Goal: Information Seeking & Learning: Understand process/instructions

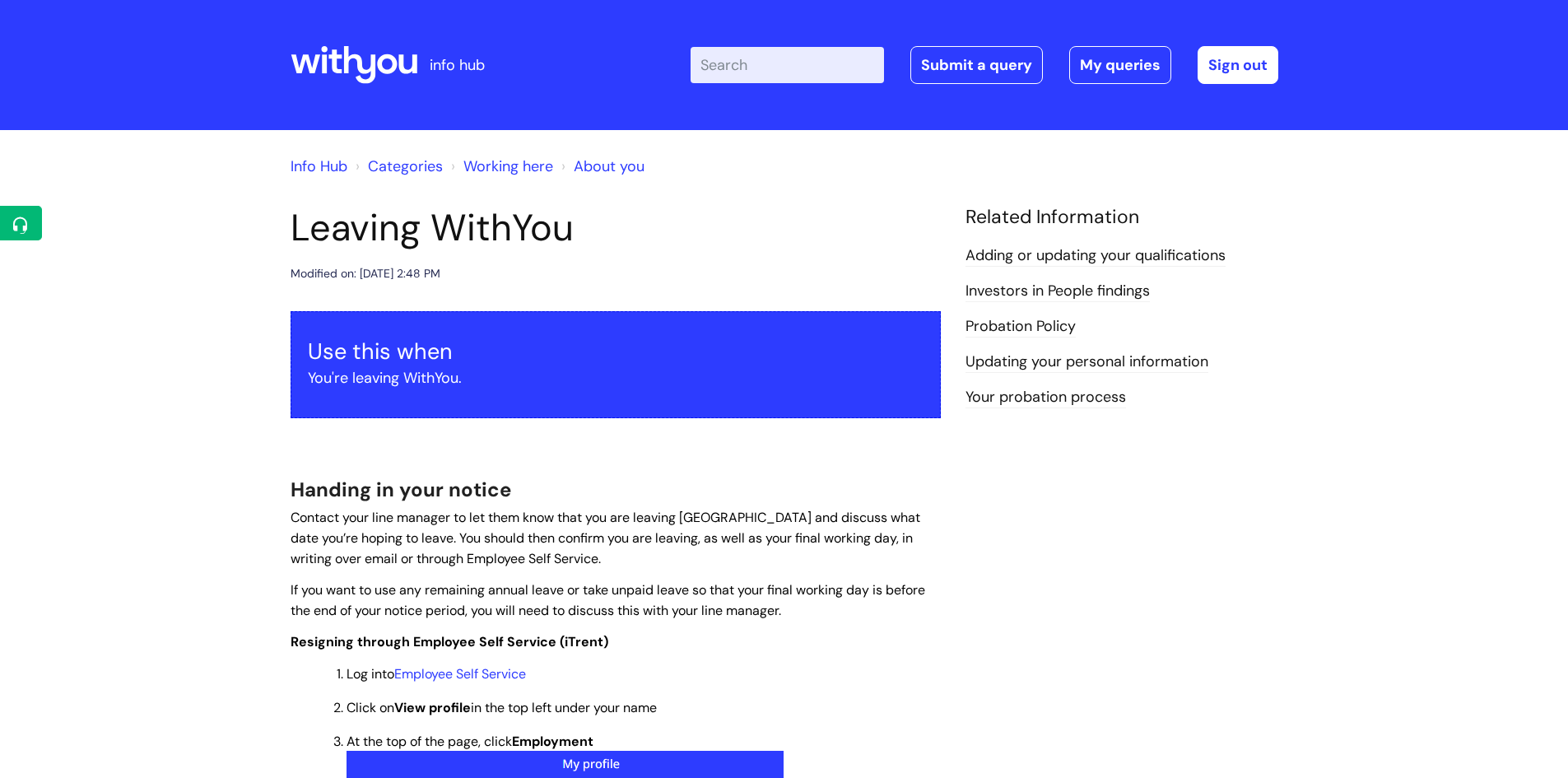
click at [401, 68] on icon at bounding box center [407, 63] width 18 height 19
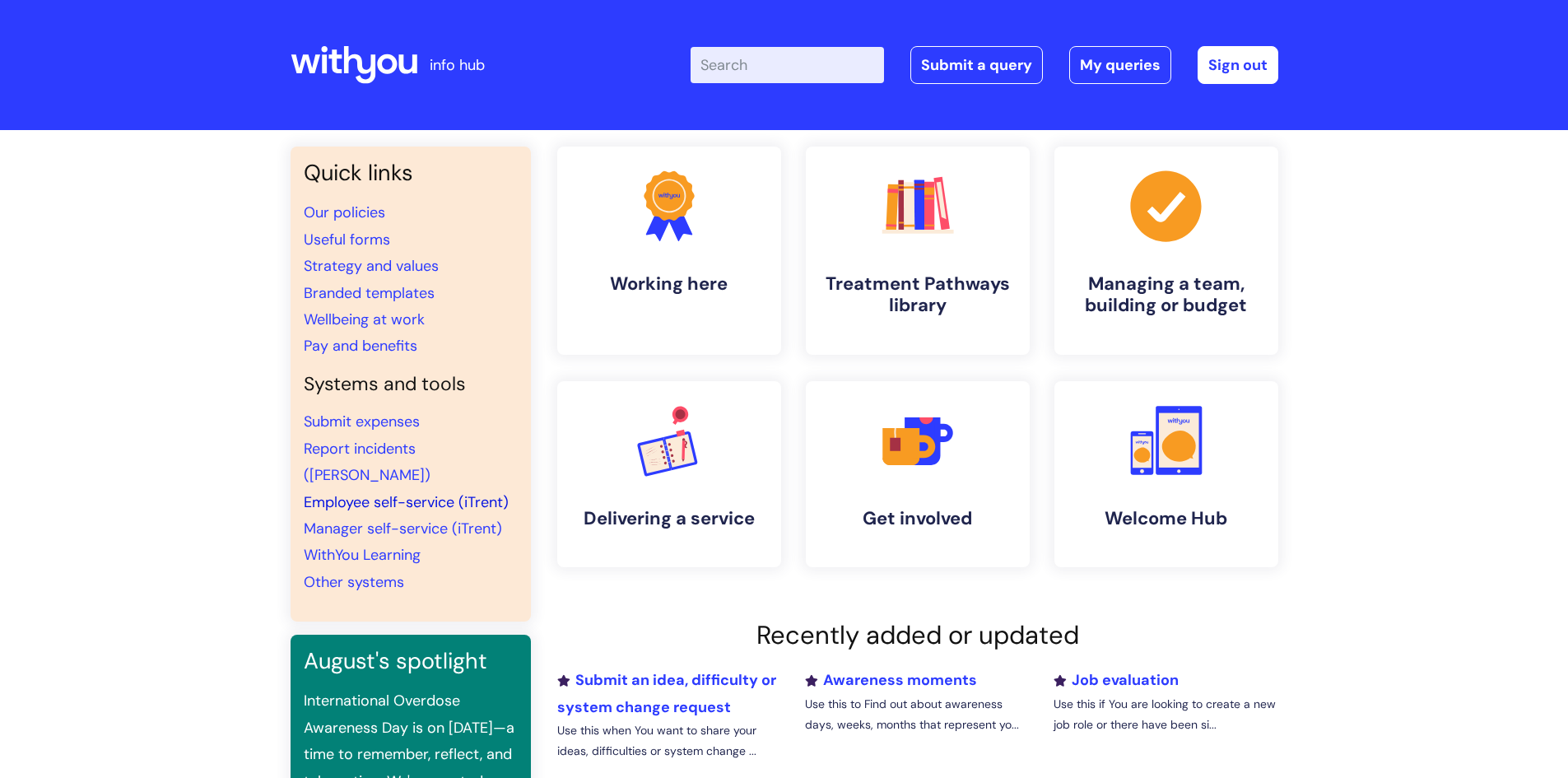
click at [360, 492] on link "Employee self-service (iTrent)" at bounding box center [406, 502] width 204 height 20
click at [801, 66] on input "Enter your search term here..." at bounding box center [787, 65] width 194 height 36
type input "leaving"
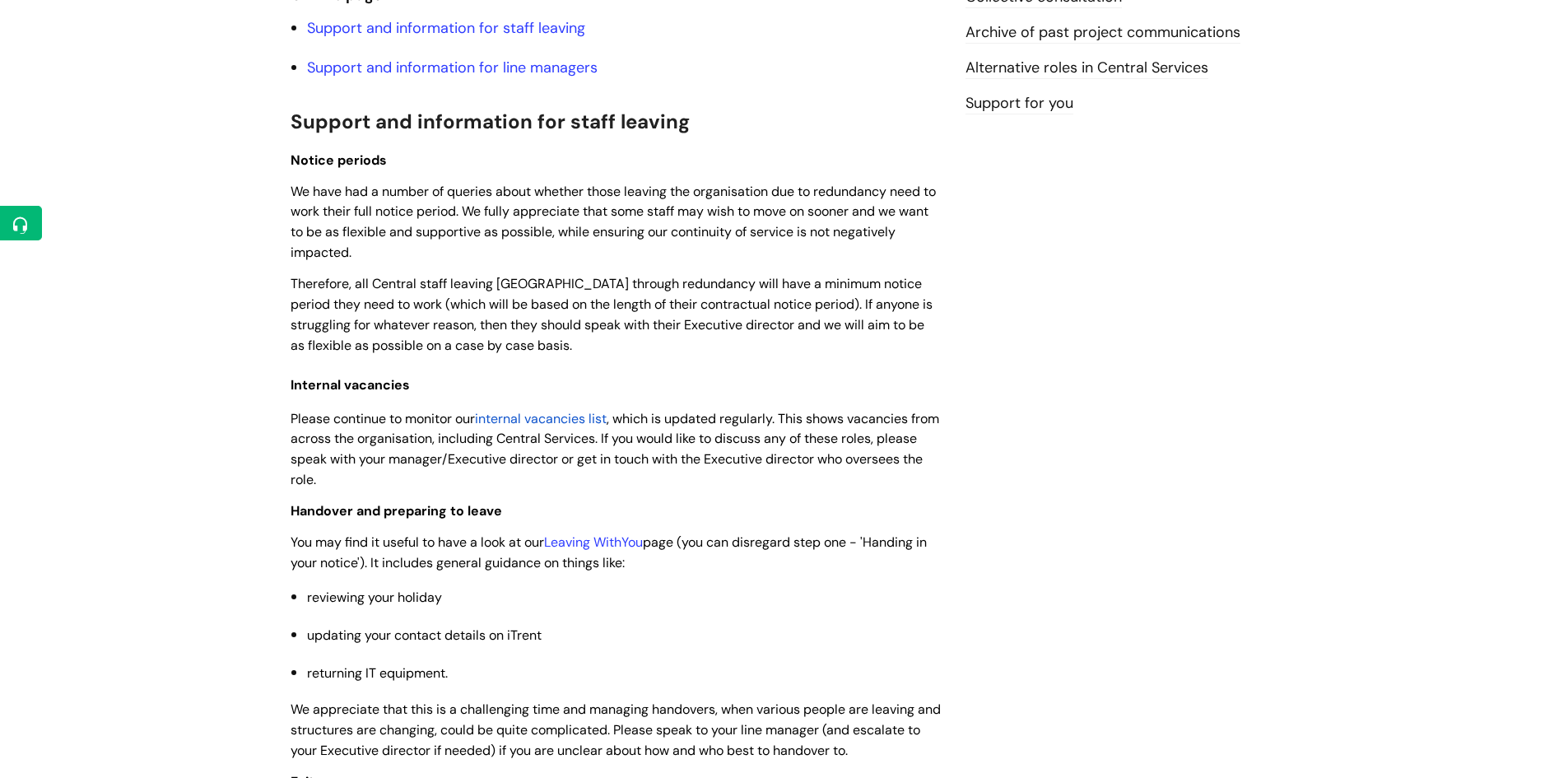
scroll to position [412, 0]
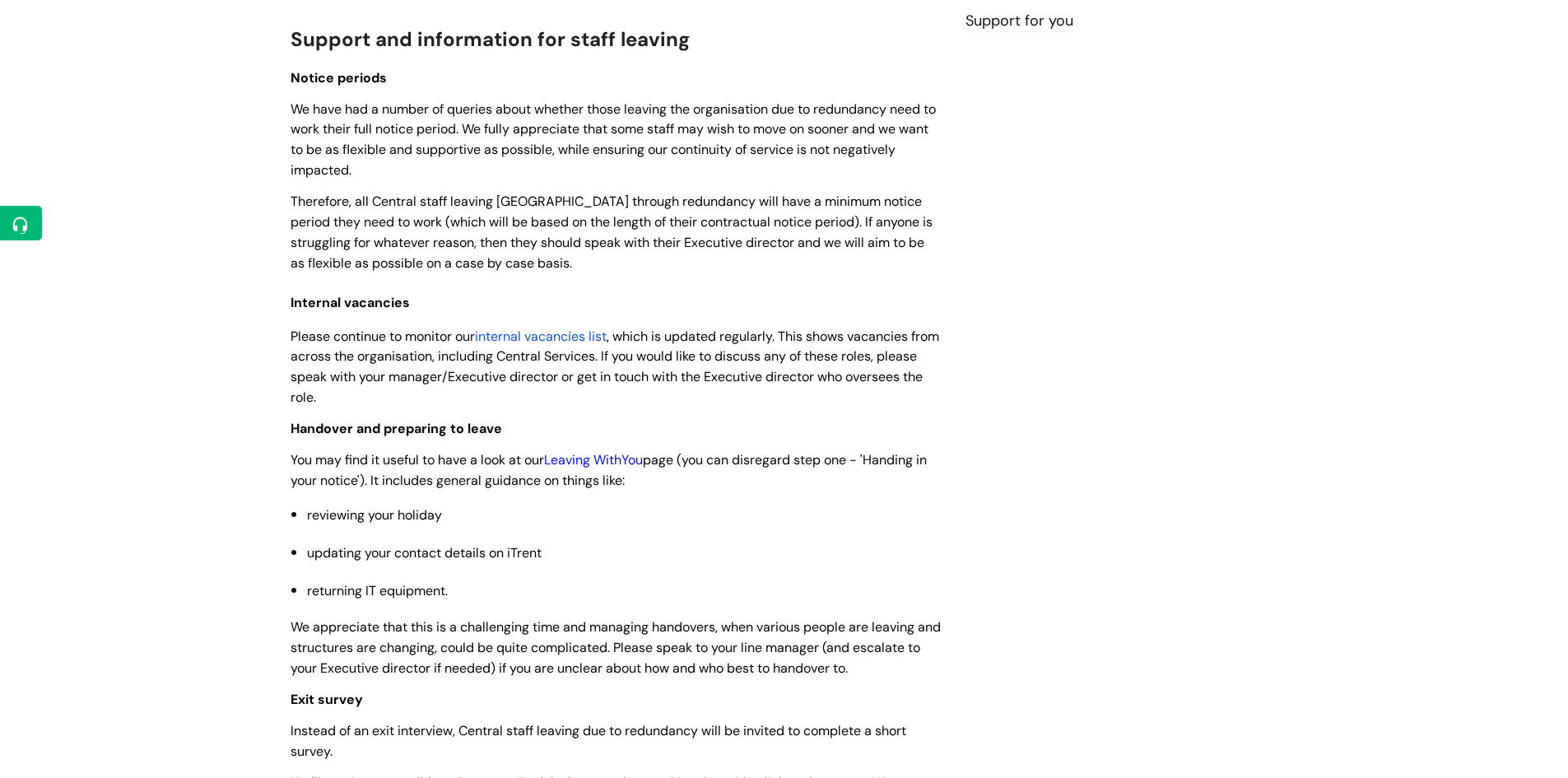
click at [628, 460] on link "Leaving WithYou" at bounding box center [593, 459] width 99 height 17
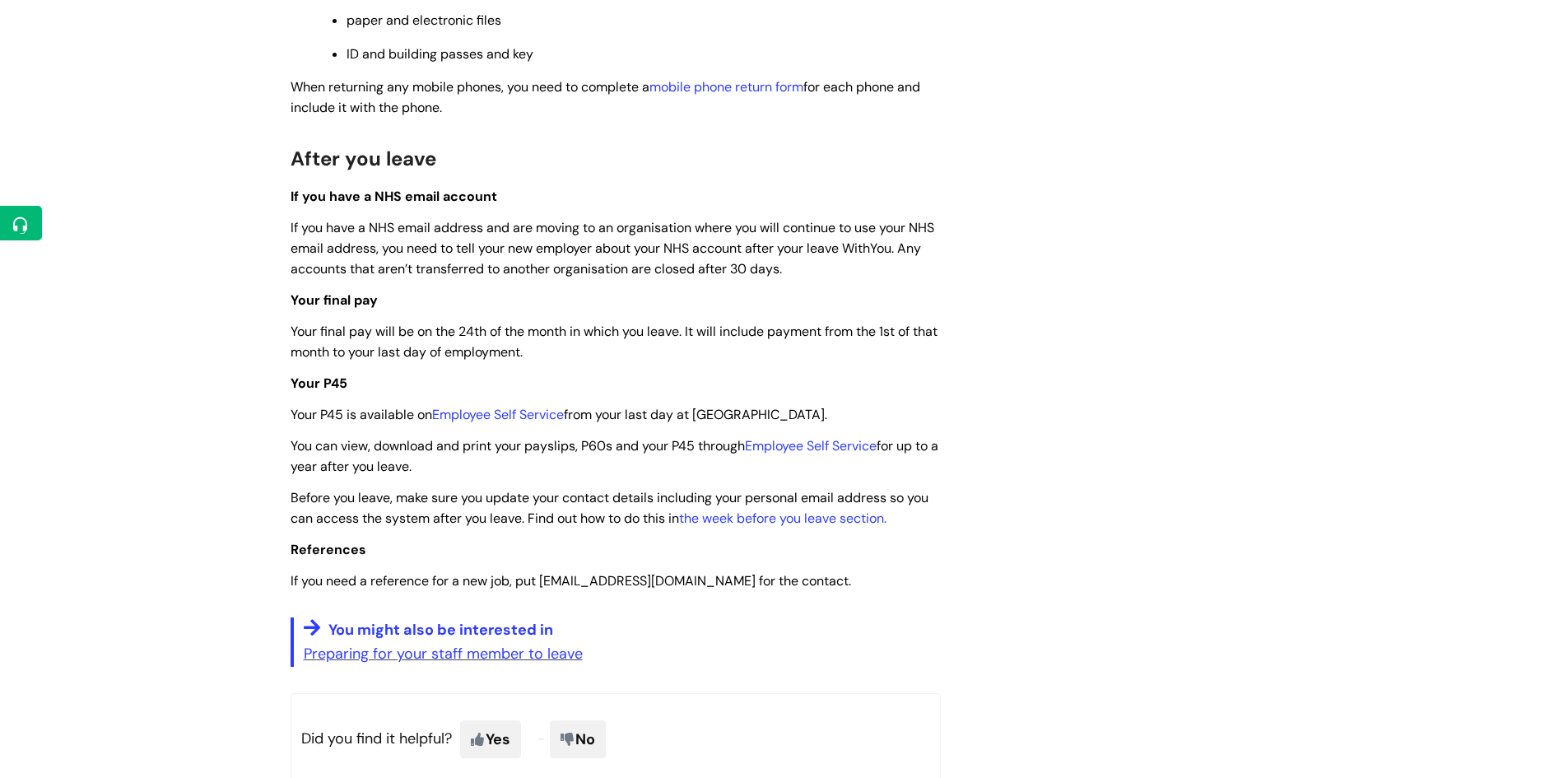
scroll to position [3867, 0]
